Goal: Download file/media

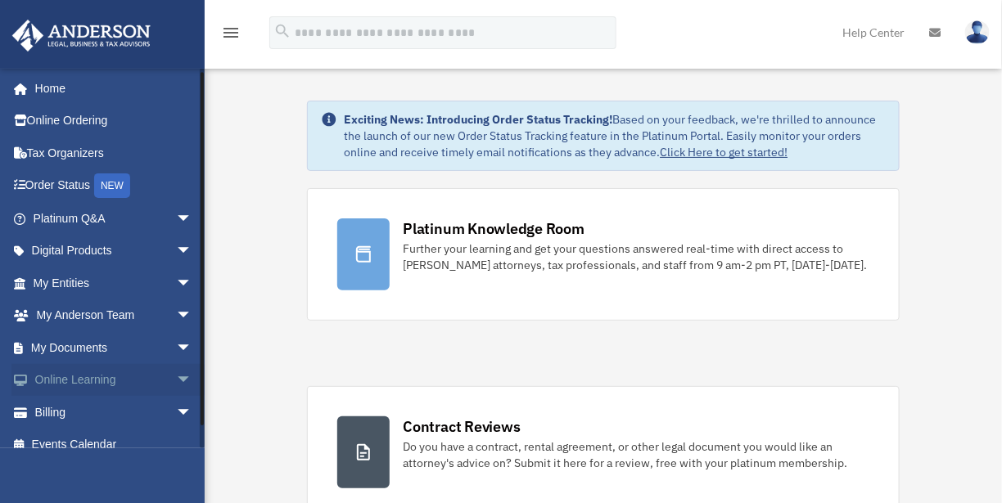
scroll to position [16, 0]
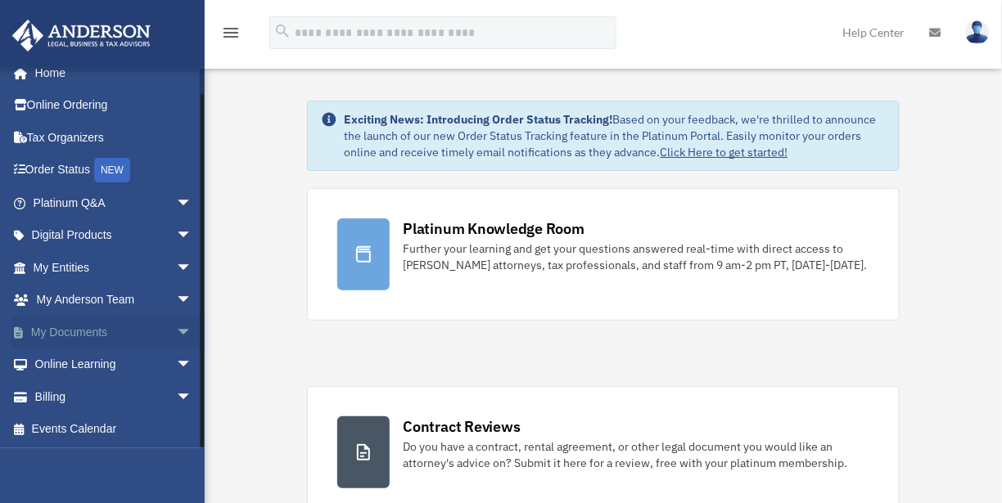
click at [93, 337] on link "My Documents arrow_drop_down" at bounding box center [113, 332] width 205 height 33
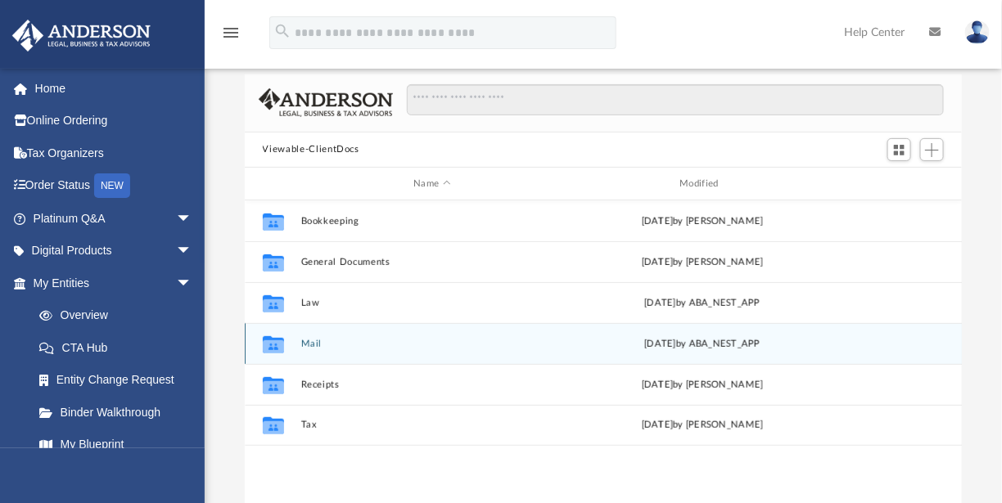
scroll to position [164, 0]
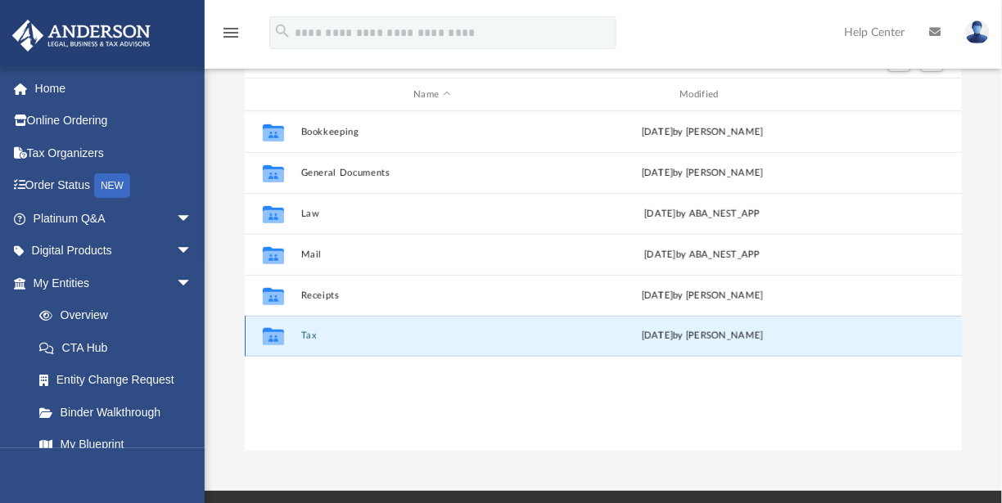
click at [312, 340] on button "Tax" at bounding box center [431, 337] width 263 height 11
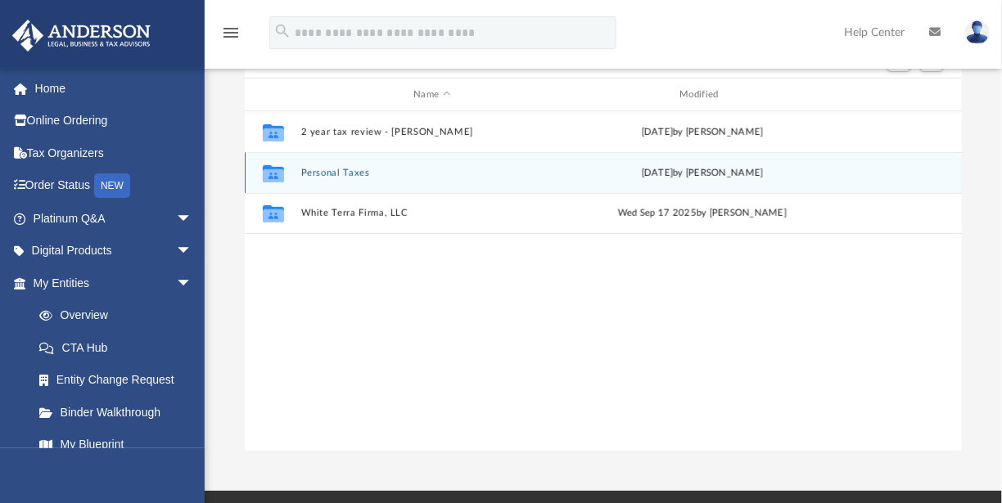
click at [363, 176] on button "Personal Taxes" at bounding box center [431, 173] width 263 height 11
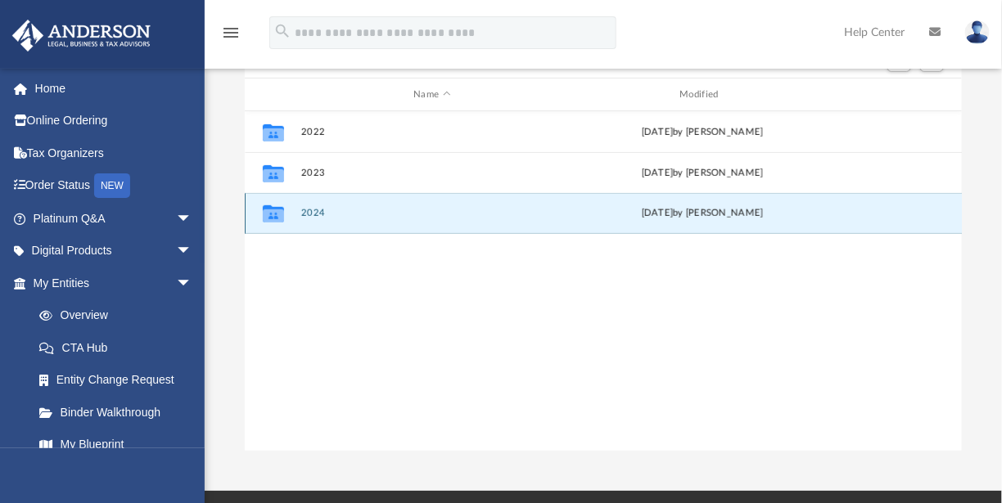
click at [310, 215] on button "2024" at bounding box center [431, 214] width 263 height 11
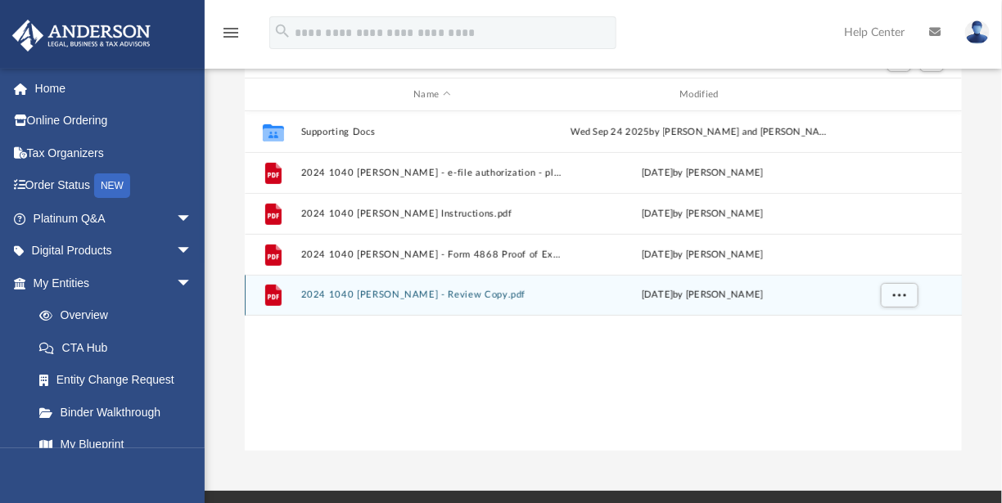
click at [440, 296] on button "2024 1040 [PERSON_NAME] - Review Copy.pdf" at bounding box center [431, 296] width 263 height 11
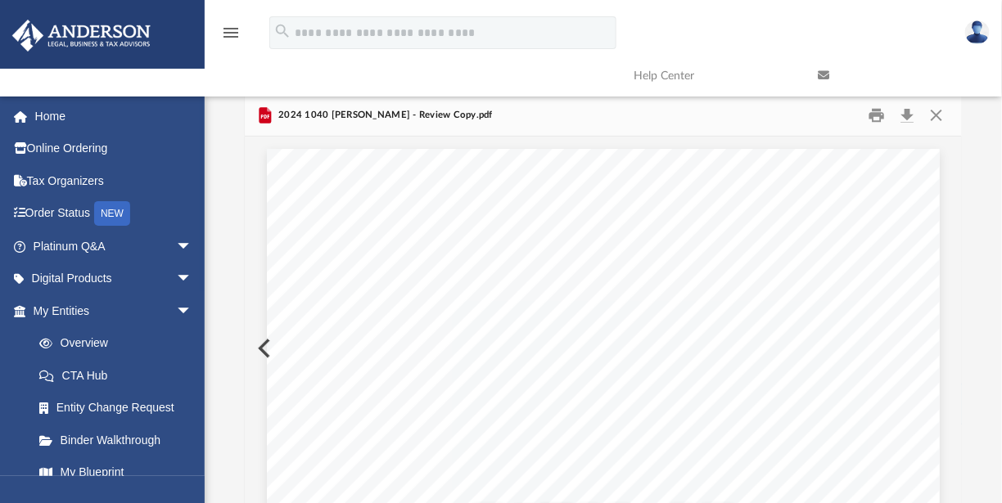
scroll to position [0, 0]
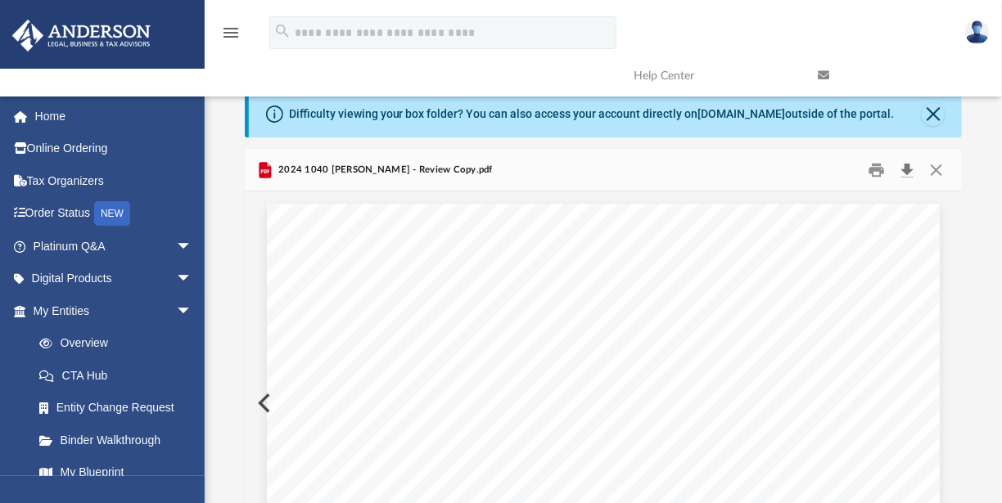
click at [905, 164] on button "Download" at bounding box center [906, 169] width 29 height 25
